Goal: Submit feedback/report problem: Provide input to the site owners about the experience or issues

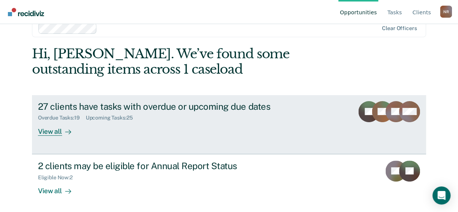
scroll to position [18, 0]
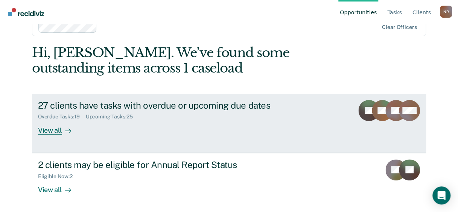
click at [57, 133] on div "View all" at bounding box center [59, 127] width 42 height 15
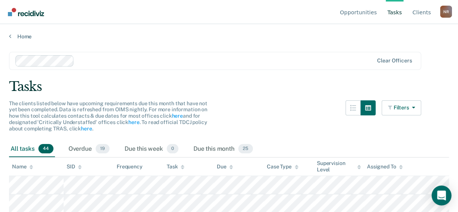
click at [441, 195] on icon "Open Intercom Messenger" at bounding box center [441, 196] width 9 height 10
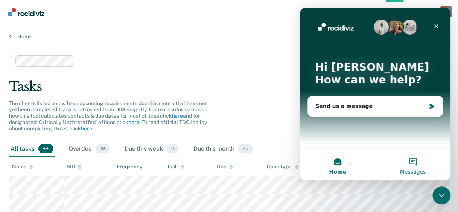
click at [407, 165] on button "Messages" at bounding box center [412, 166] width 75 height 30
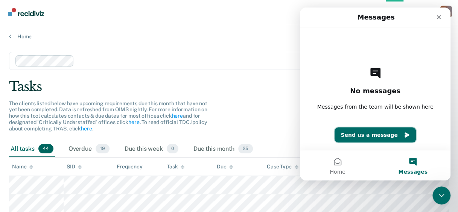
click at [357, 133] on button "Send us a message" at bounding box center [375, 135] width 81 height 15
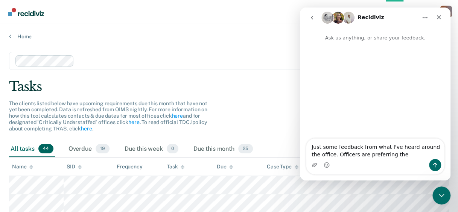
click at [396, 155] on textarea "Just some feedback from what I've heard around the office. Officers are preferr…" at bounding box center [376, 149] width 138 height 20
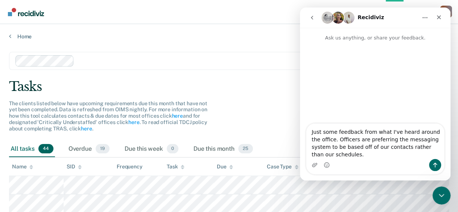
type textarea "Just some feedback from what I've heard around the office. Officers are preferr…"
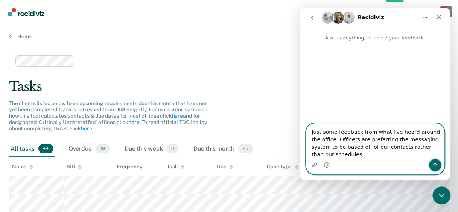
click at [430, 162] on div "Intercom messenger" at bounding box center [435, 165] width 12 height 12
click at [438, 167] on icon "Send a message…" at bounding box center [435, 165] width 6 height 6
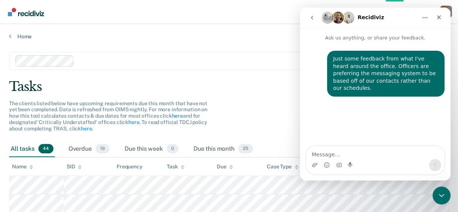
click at [349, 17] on img "Intercom messenger" at bounding box center [349, 18] width 12 height 12
click at [441, 19] on icon "Close" at bounding box center [439, 17] width 6 height 6
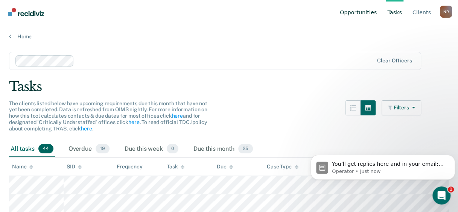
click at [353, 15] on link "Opportunities" at bounding box center [359, 12] width 40 height 24
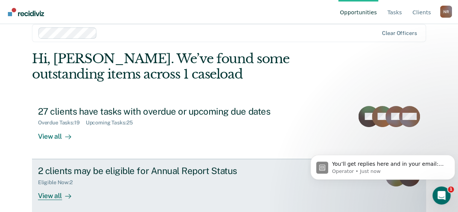
scroll to position [18, 0]
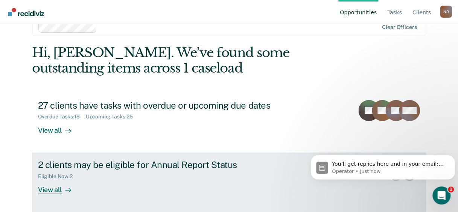
click at [53, 190] on div "View all" at bounding box center [59, 187] width 42 height 15
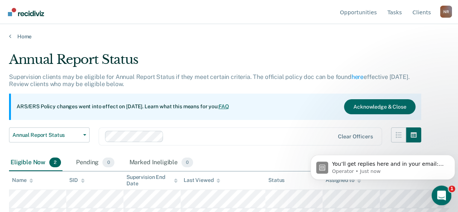
click at [445, 203] on div "Open Intercom Messenger" at bounding box center [440, 194] width 25 height 25
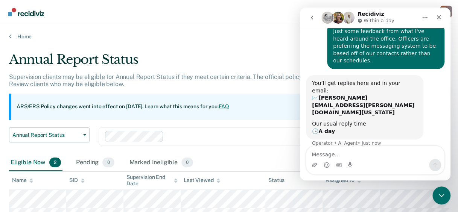
scroll to position [28, 0]
click at [439, 18] on icon "Close" at bounding box center [439, 17] width 6 height 6
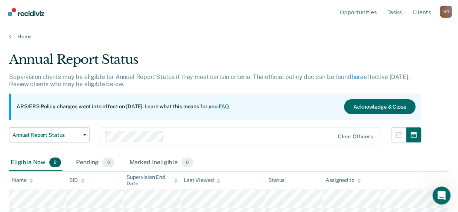
scroll to position [14, 0]
